Goal: Find specific page/section: Find specific page/section

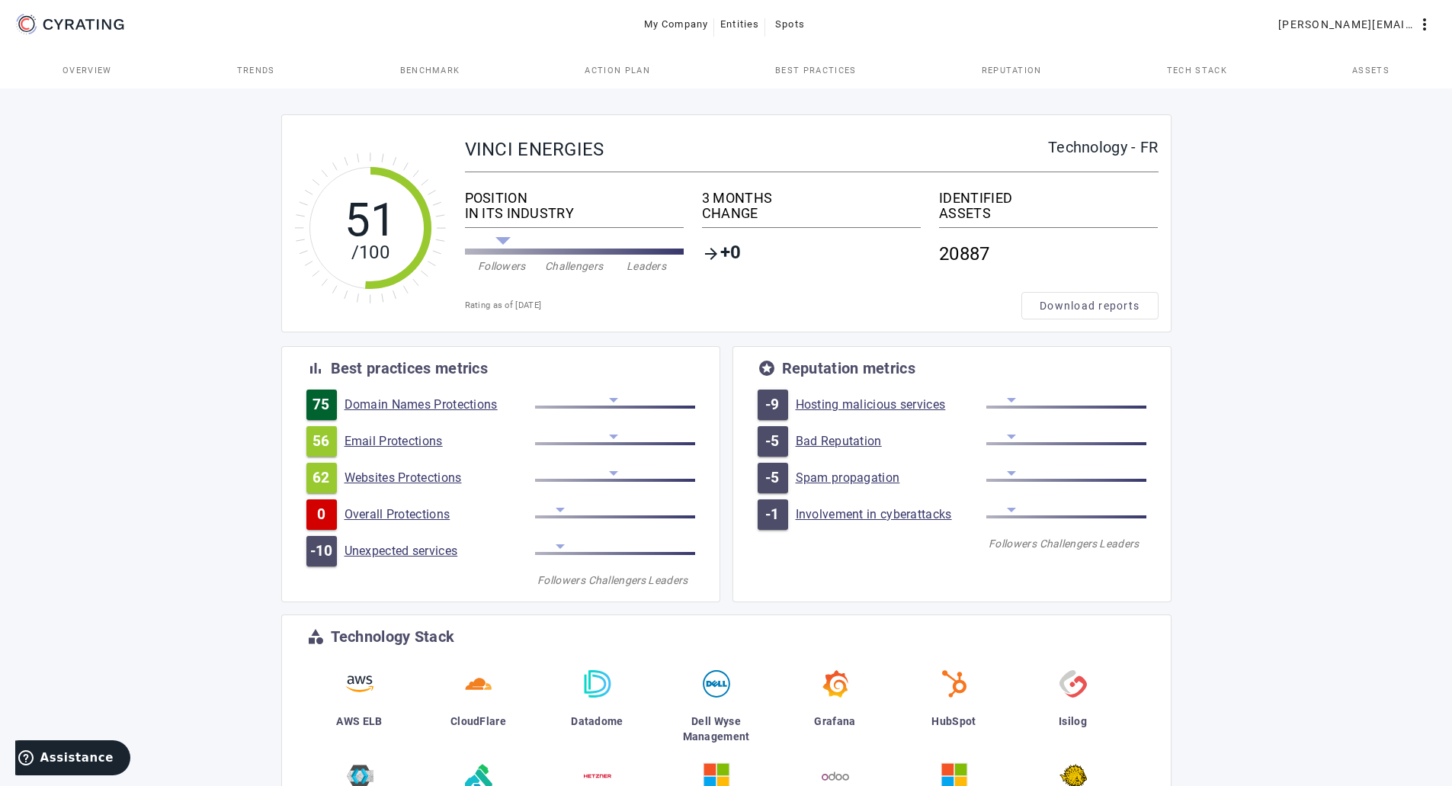
click at [1372, 77] on span "Assets" at bounding box center [1370, 70] width 37 height 37
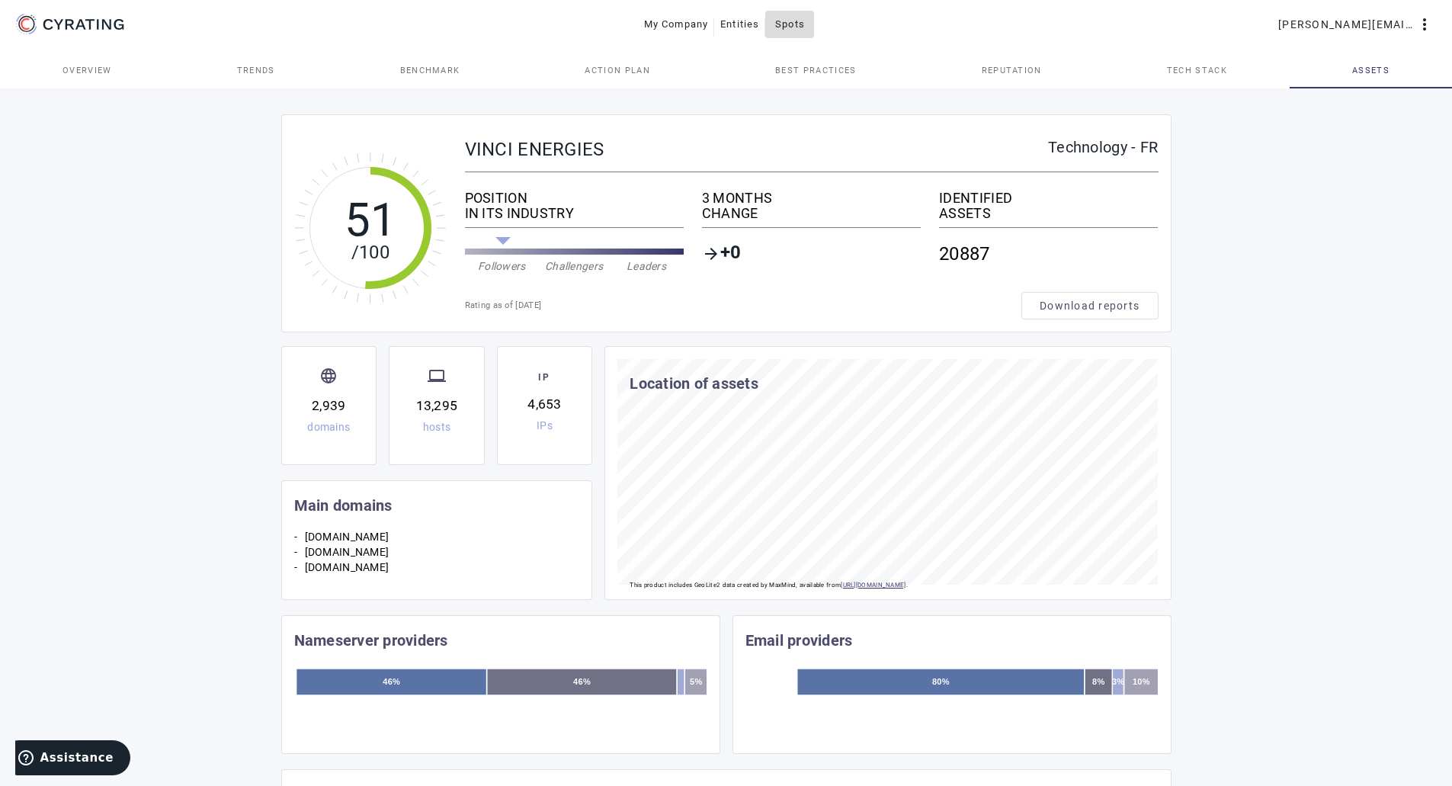
click at [805, 33] on span "Spots" at bounding box center [790, 24] width 30 height 24
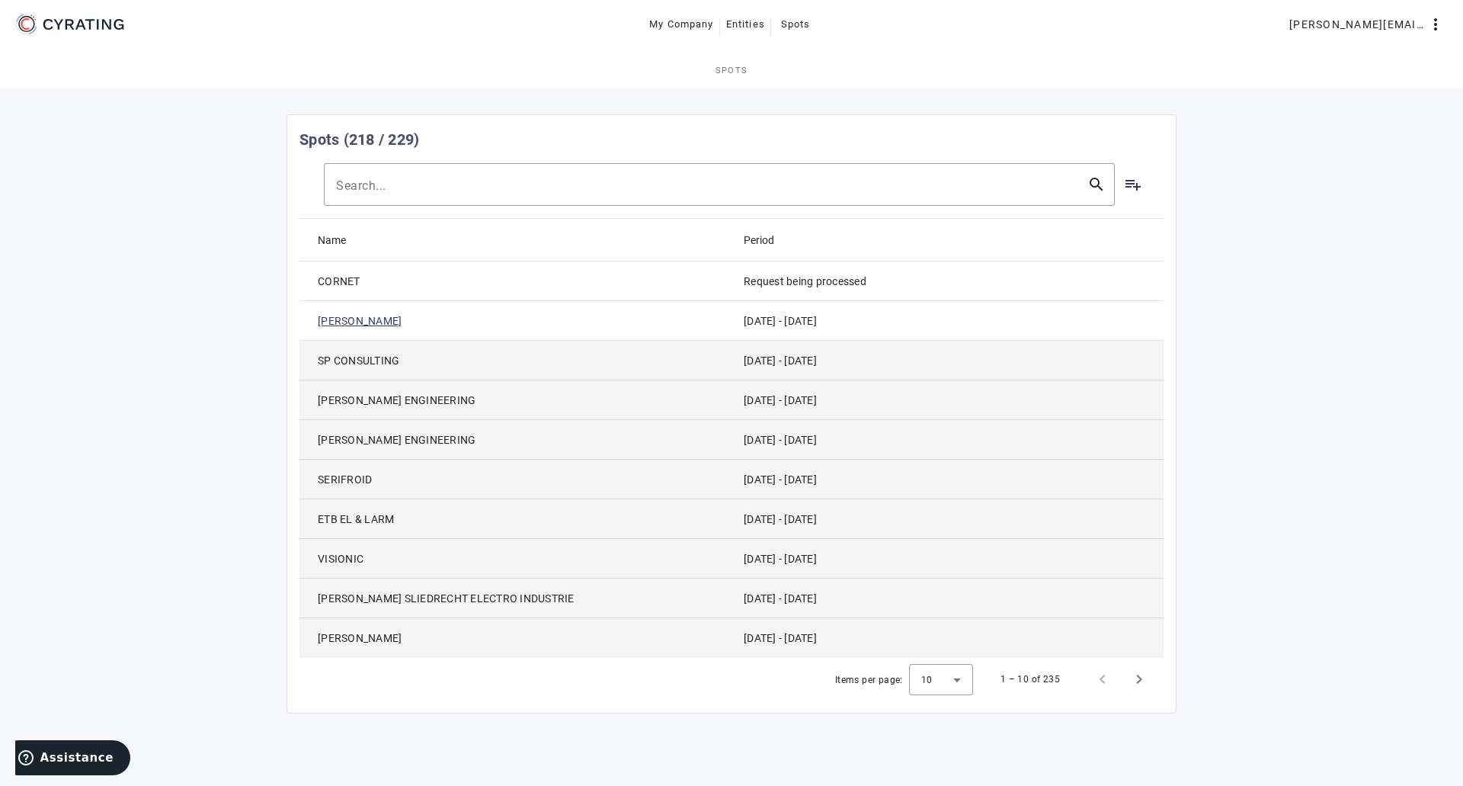
click at [344, 277] on span "CORNET" at bounding box center [339, 281] width 43 height 15
